Goal: Task Accomplishment & Management: Use online tool/utility

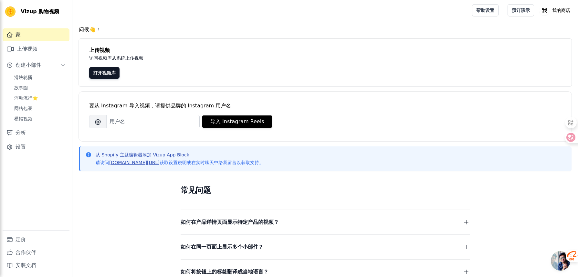
click at [149, 163] on font "vizupcommerce.com/docs" at bounding box center [134, 162] width 50 height 5
click at [37, 73] on link "滑块轮播" at bounding box center [39, 77] width 59 height 9
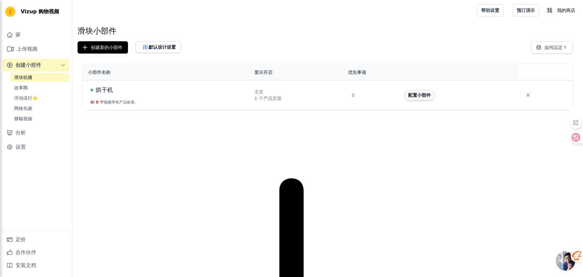
click at [416, 94] on font "配置小部件" at bounding box center [419, 95] width 23 height 5
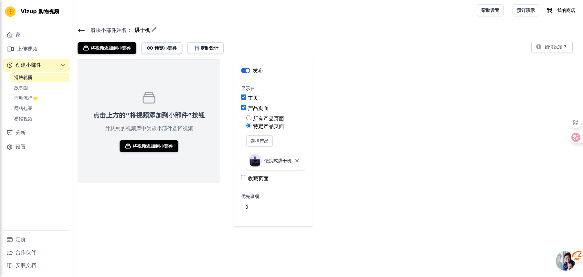
click at [165, 48] on font "预览小部件" at bounding box center [165, 48] width 23 height 5
click at [40, 80] on link "滑块轮播" at bounding box center [39, 77] width 59 height 9
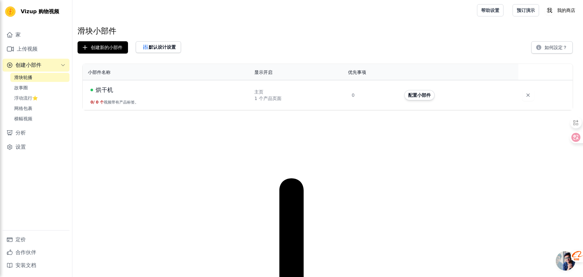
click at [112, 97] on td "烘干机 0 / 0 个 视频带有产品标签。" at bounding box center [167, 95] width 168 height 30
click at [527, 96] on icon "button" at bounding box center [527, 95] width 6 height 6
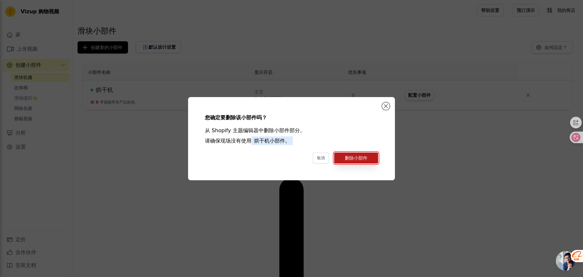
click at [355, 162] on button "删除小部件" at bounding box center [356, 158] width 44 height 11
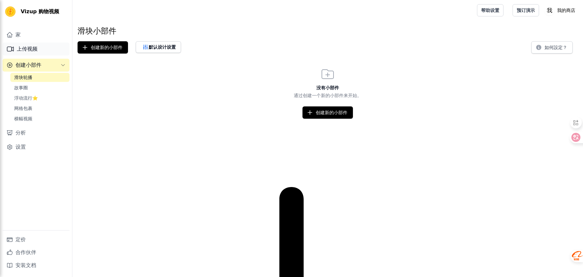
click at [34, 50] on font "上传视频" at bounding box center [27, 49] width 21 height 6
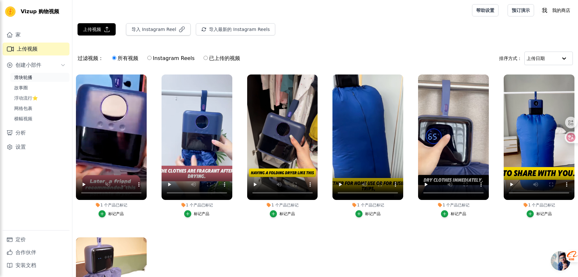
click at [33, 77] on link "滑块轮播" at bounding box center [39, 77] width 59 height 9
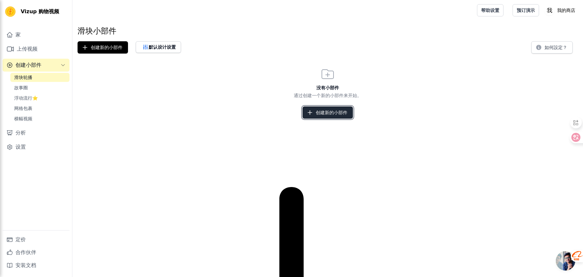
click at [346, 115] on font "创建新的小部件" at bounding box center [332, 112] width 32 height 6
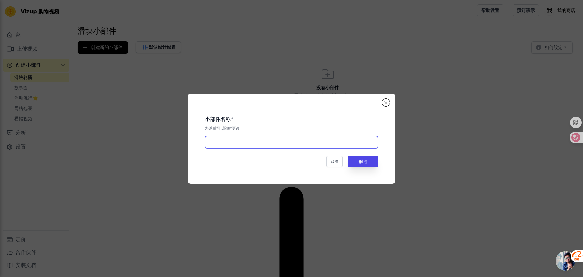
click at [335, 146] on input "text" at bounding box center [291, 142] width 173 height 12
type input "Production process"
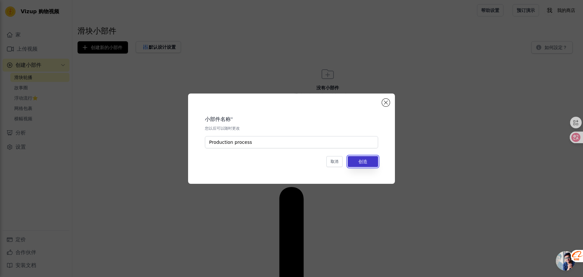
click at [360, 162] on font "创造" at bounding box center [362, 161] width 9 height 5
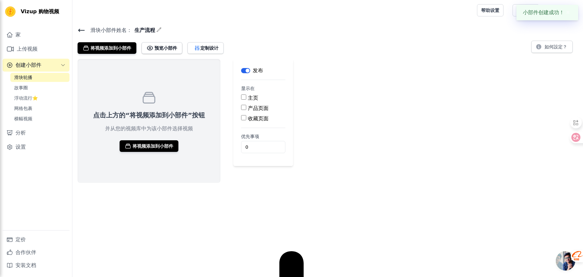
click at [249, 95] on font "主页" at bounding box center [253, 98] width 10 height 6
click at [246, 95] on input "主页" at bounding box center [243, 97] width 5 height 5
checkbox input "true"
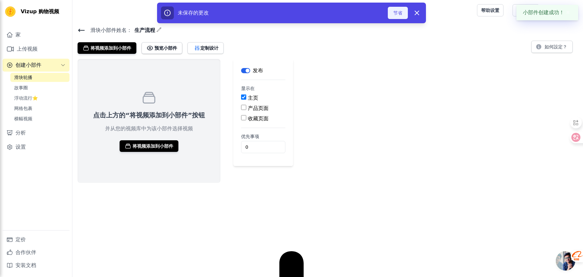
click at [398, 12] on font "节省" at bounding box center [397, 12] width 9 height 5
click at [150, 147] on font "将视频添加到小部件" at bounding box center [152, 146] width 41 height 5
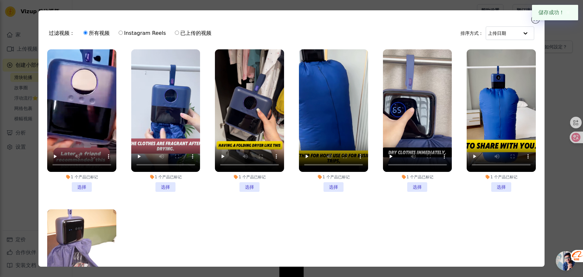
click at [81, 185] on li "1 个 产品 已标记 选择" at bounding box center [81, 120] width 69 height 143
click at [0, 0] on input "1 个 产品 已标记 选择" at bounding box center [0, 0] width 0 height 0
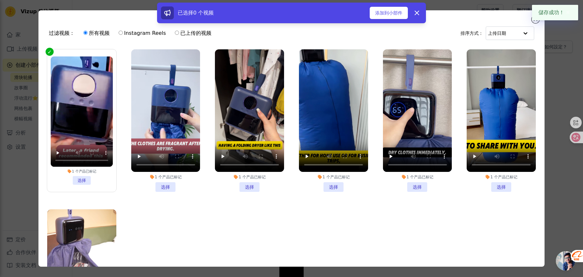
click at [165, 185] on li "1 个 产品 已标记 选择" at bounding box center [165, 120] width 69 height 143
click at [0, 0] on input "1 个 产品 已标记 选择" at bounding box center [0, 0] width 0 height 0
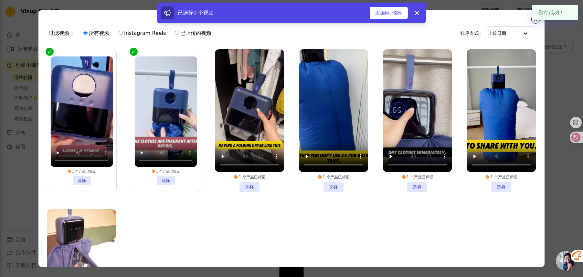
click at [254, 180] on li "1 个 产品 已标记 选择" at bounding box center [249, 120] width 69 height 143
click at [0, 0] on input "1 个 产品 已标记 选择" at bounding box center [0, 0] width 0 height 0
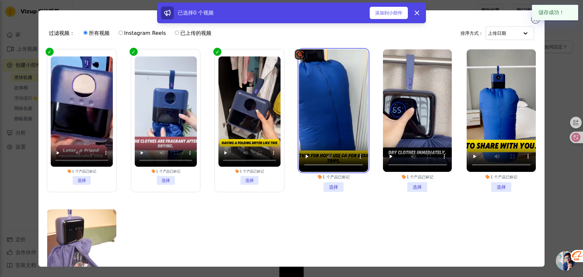
drag, startPoint x: 339, startPoint y: 102, endPoint x: 398, endPoint y: 94, distance: 58.7
click at [340, 102] on video at bounding box center [333, 110] width 69 height 123
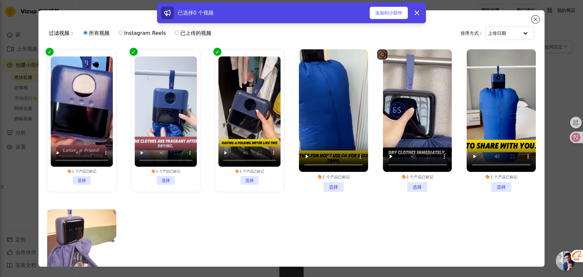
click at [329, 186] on li "1 个 产品 已标记 选择" at bounding box center [333, 120] width 69 height 143
click at [0, 0] on input "1 个 产品 已标记 选择" at bounding box center [0, 0] width 0 height 0
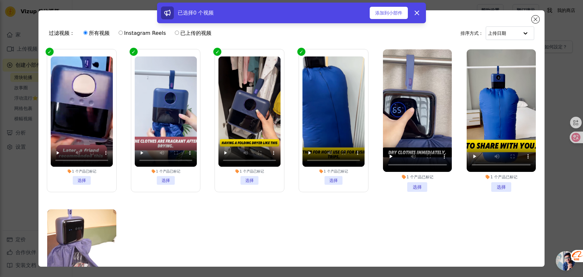
click at [408, 185] on li "1 个 产品 已标记 选择" at bounding box center [417, 120] width 69 height 143
click at [0, 0] on input "1 个 产品 已标记 选择" at bounding box center [0, 0] width 0 height 0
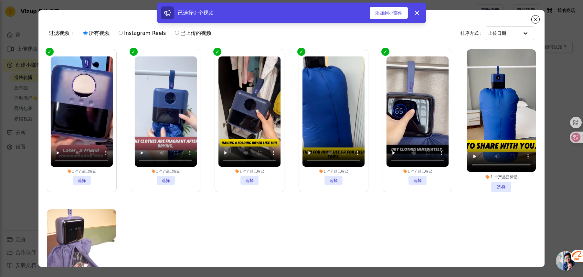
drag, startPoint x: 500, startPoint y: 187, endPoint x: 478, endPoint y: 187, distance: 22.0
click at [499, 187] on li "1 个 产品 已标记 选择" at bounding box center [500, 120] width 69 height 143
click at [0, 0] on input "1 个 产品 已标记 选择" at bounding box center [0, 0] width 0 height 0
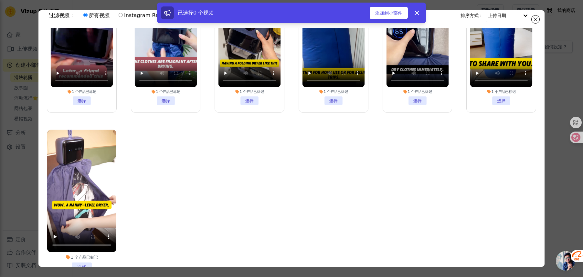
scroll to position [56, 0]
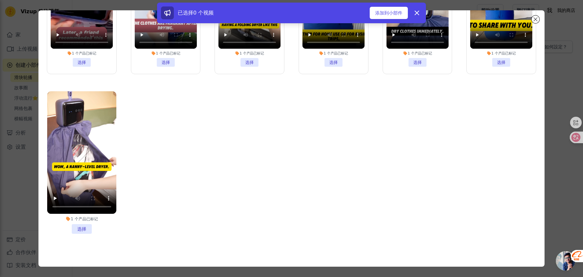
click at [79, 227] on li "1 个 产品 已标记 选择" at bounding box center [81, 162] width 69 height 143
click at [0, 0] on input "1 个 产品 已标记 选择" at bounding box center [0, 0] width 0 height 0
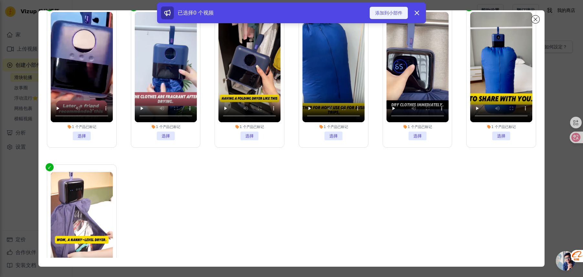
scroll to position [44, 0]
click at [389, 10] on font "添加到小部件" at bounding box center [388, 12] width 27 height 5
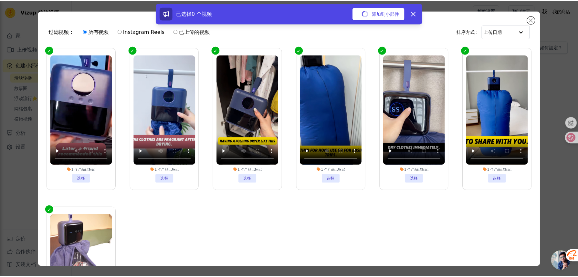
scroll to position [0, 0]
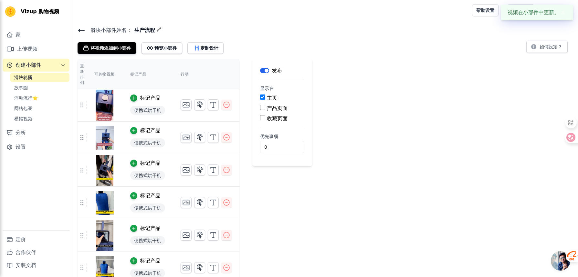
click at [274, 110] on font "产品页面" at bounding box center [277, 108] width 21 height 6
click at [265, 110] on input "产品页面" at bounding box center [262, 107] width 5 height 5
checkbox input "true"
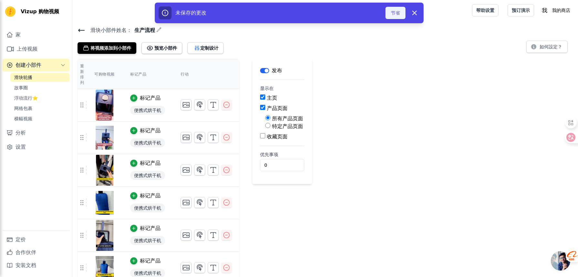
click at [387, 14] on button "节省" at bounding box center [395, 13] width 20 height 12
click at [400, 16] on div at bounding box center [271, 10] width 387 height 21
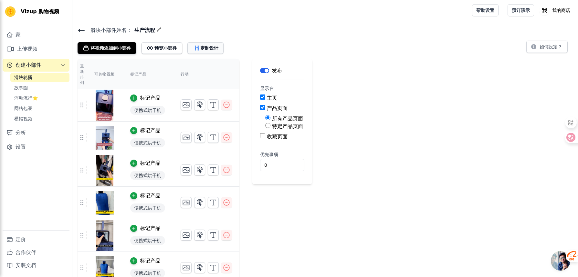
click at [206, 49] on font "定制设计" at bounding box center [209, 48] width 18 height 5
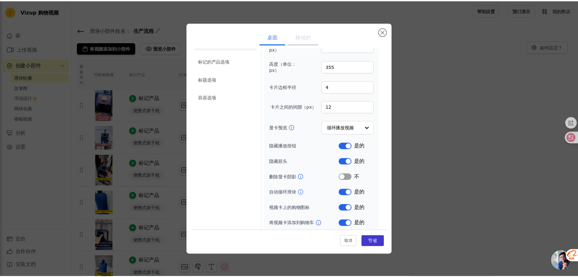
scroll to position [19, 0]
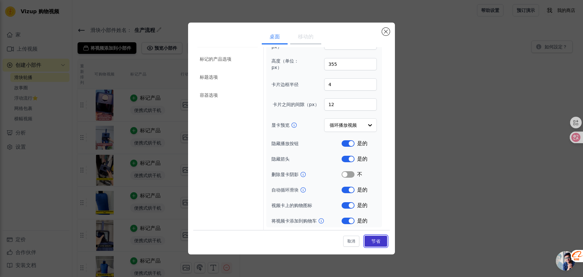
click at [373, 242] on font "节省" at bounding box center [375, 241] width 9 height 5
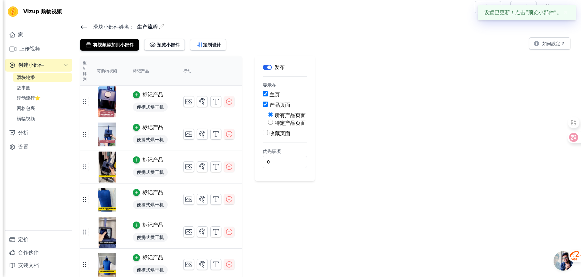
scroll to position [0, 0]
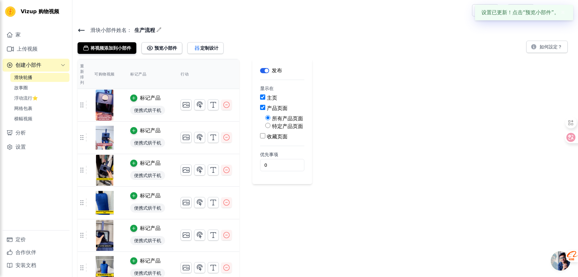
click at [561, 13] on font "✖" at bounding box center [563, 12] width 4 height 6
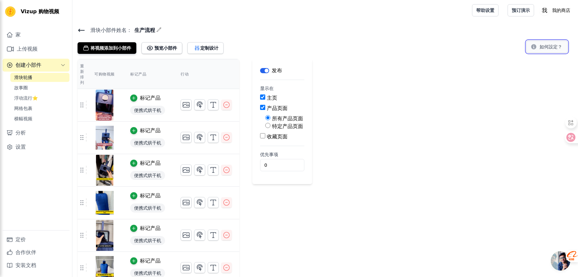
click at [550, 51] on button "如何設定？" at bounding box center [546, 47] width 41 height 12
click at [40, 90] on link "故事圈" at bounding box center [39, 87] width 59 height 9
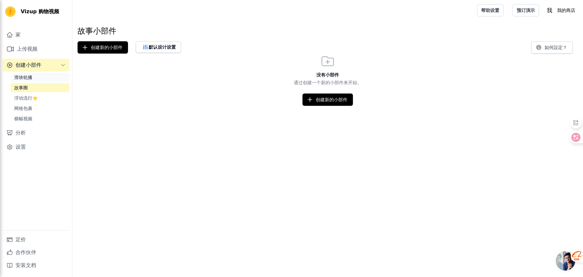
click at [44, 78] on link "滑块轮播" at bounding box center [39, 77] width 59 height 9
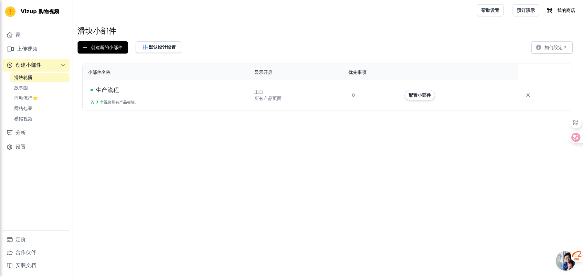
click at [42, 64] on button "创建小部件" at bounding box center [36, 65] width 67 height 13
click at [47, 64] on button "创建小部件" at bounding box center [36, 65] width 67 height 13
